Goal: Check status: Check status

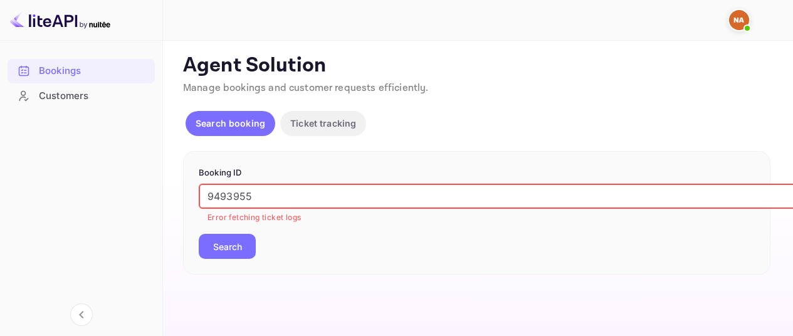
click at [257, 196] on input "9493955" at bounding box center [512, 196] width 627 height 25
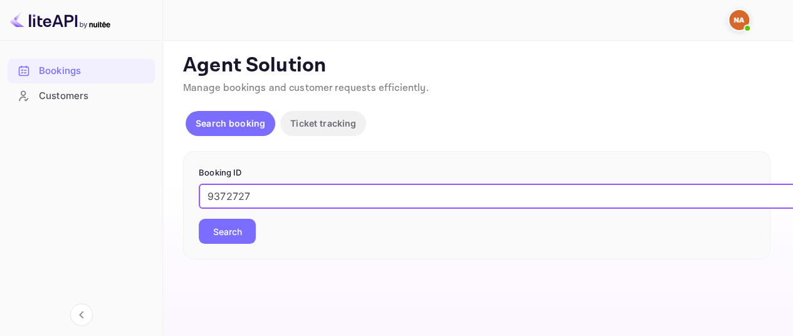
type input "9372727"
click at [199, 219] on button "Search" at bounding box center [227, 231] width 57 height 25
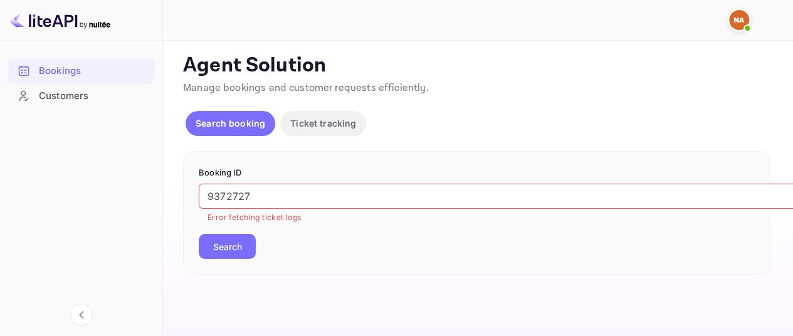
click at [232, 255] on button "Search" at bounding box center [227, 246] width 57 height 25
click at [92, 64] on div "Bookings" at bounding box center [94, 71] width 110 height 14
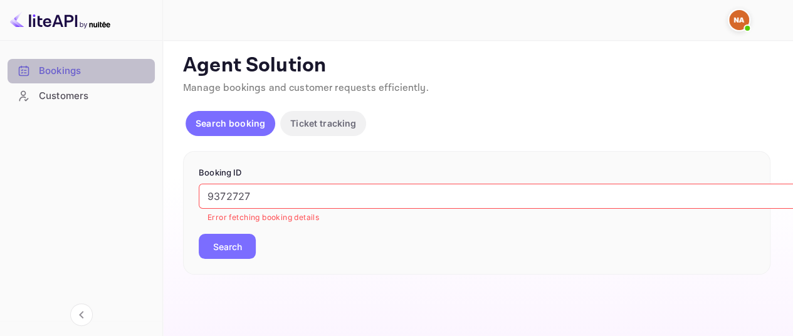
click at [70, 63] on div "Bookings" at bounding box center [81, 71] width 147 height 24
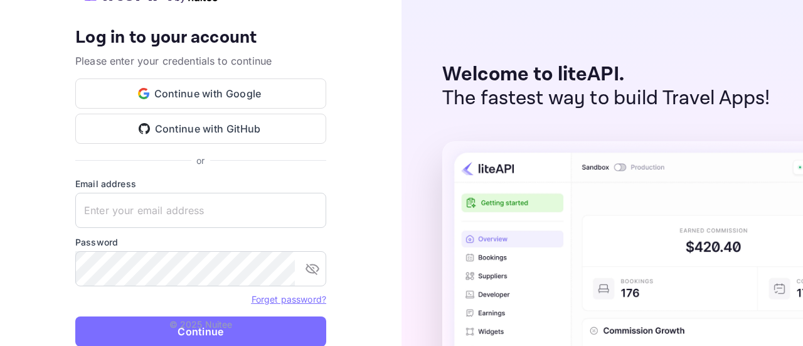
type input "[EMAIL_ADDRESS][DOMAIN_NAME]"
click at [199, 327] on p "© 2025 Nuitee" at bounding box center [200, 323] width 63 height 13
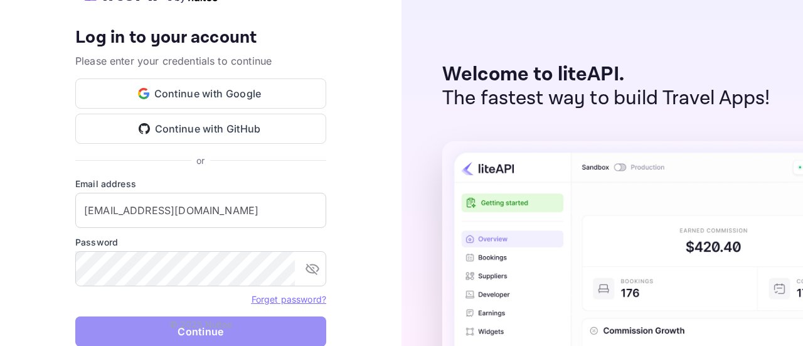
click at [203, 332] on button "Continue" at bounding box center [200, 331] width 251 height 30
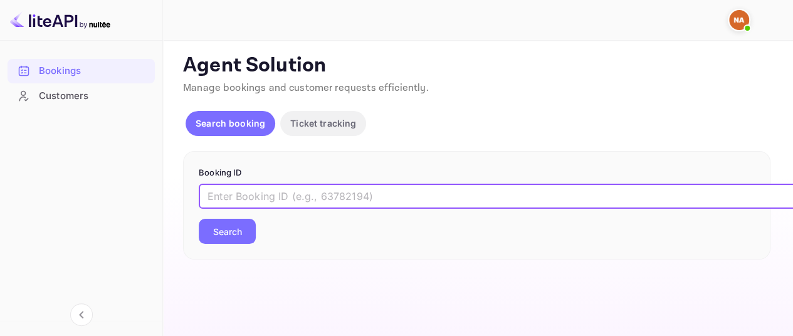
click at [293, 193] on input "text" at bounding box center [512, 196] width 627 height 25
paste input "9372727"
type input "9372727"
click at [199, 219] on button "Search" at bounding box center [227, 231] width 57 height 25
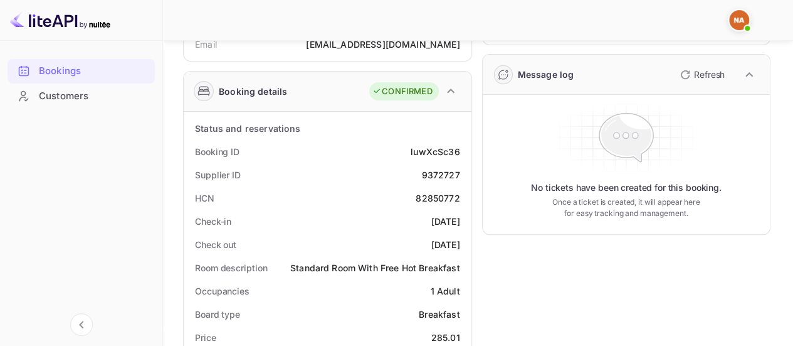
scroll to position [159, 0]
click at [701, 81] on p "Refresh" at bounding box center [709, 74] width 31 height 13
click at [533, 182] on p "No tickets have been created for this booking." at bounding box center [626, 188] width 191 height 13
drag, startPoint x: 533, startPoint y: 181, endPoint x: 674, endPoint y: 170, distance: 140.9
click at [674, 170] on div "No tickets have been created for this booking. Once a ticket is created, it wil…" at bounding box center [627, 164] width 278 height 129
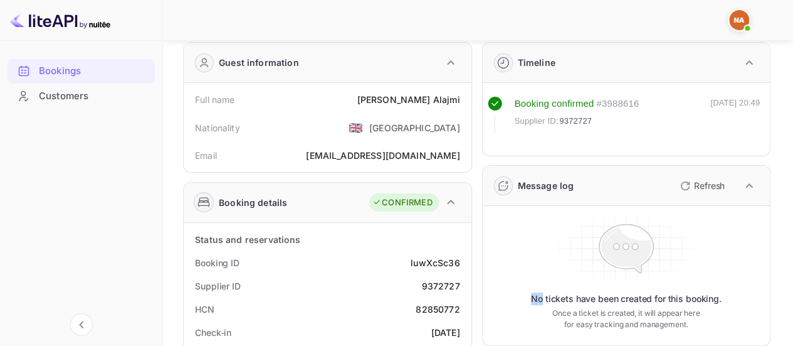
scroll to position [48, 0]
click at [693, 179] on button "Refresh" at bounding box center [701, 186] width 57 height 20
